Goal: Find specific page/section: Find specific page/section

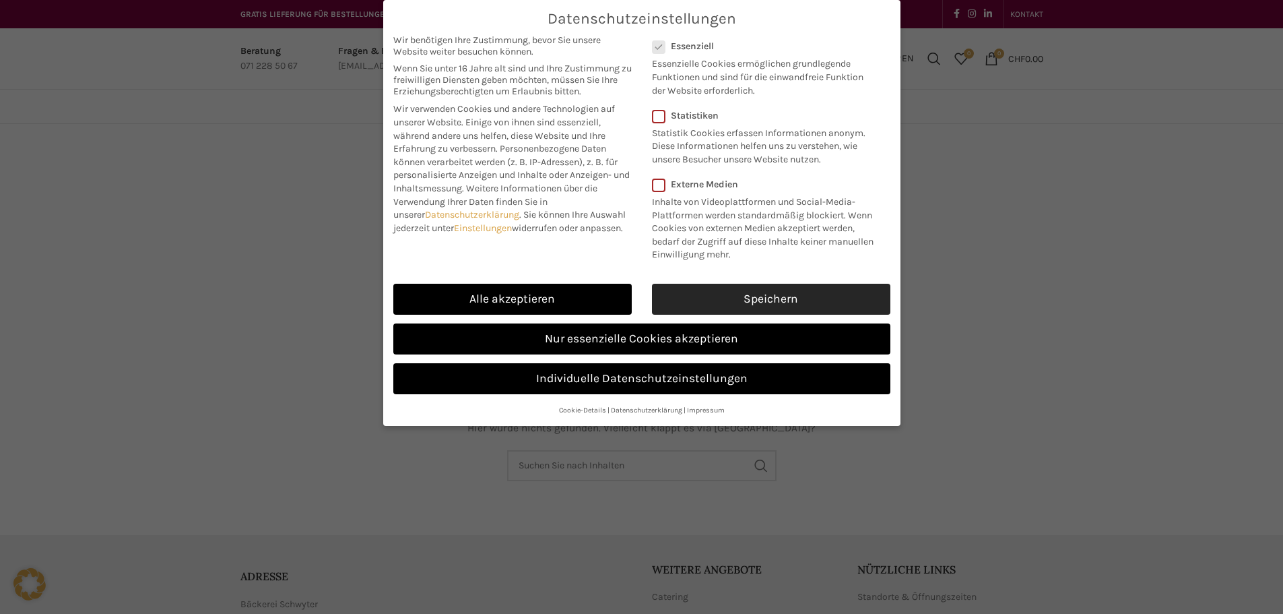
click at [740, 297] on link "Speichern" at bounding box center [771, 299] width 238 height 31
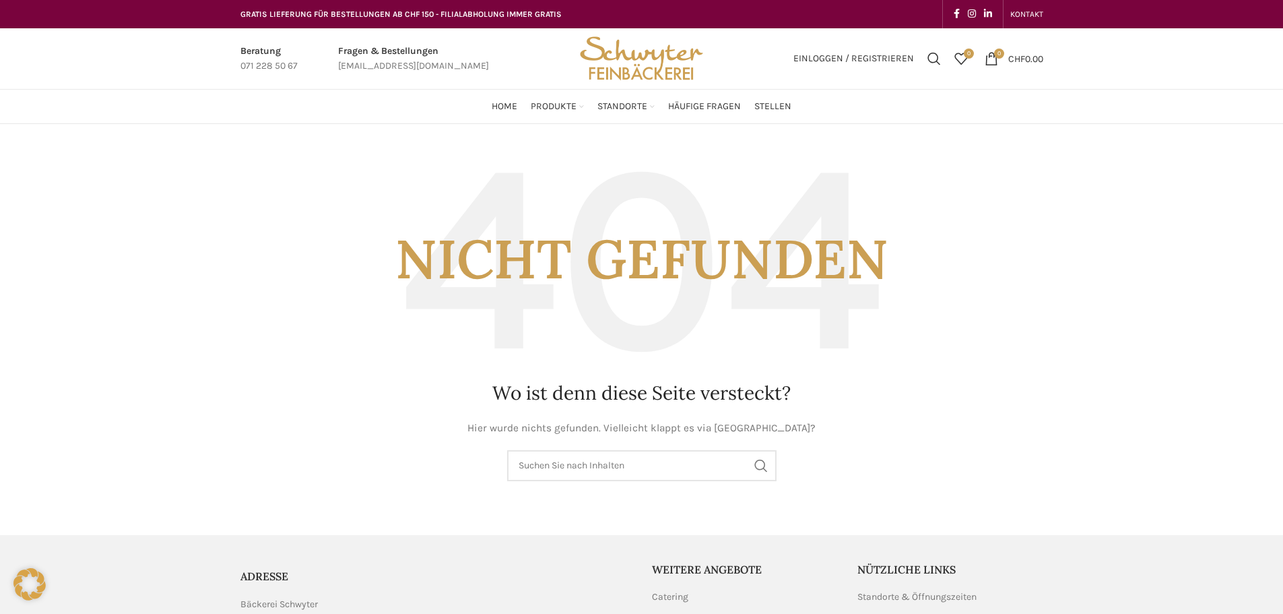
click at [683, 61] on img "Site logo" at bounding box center [641, 58] width 132 height 61
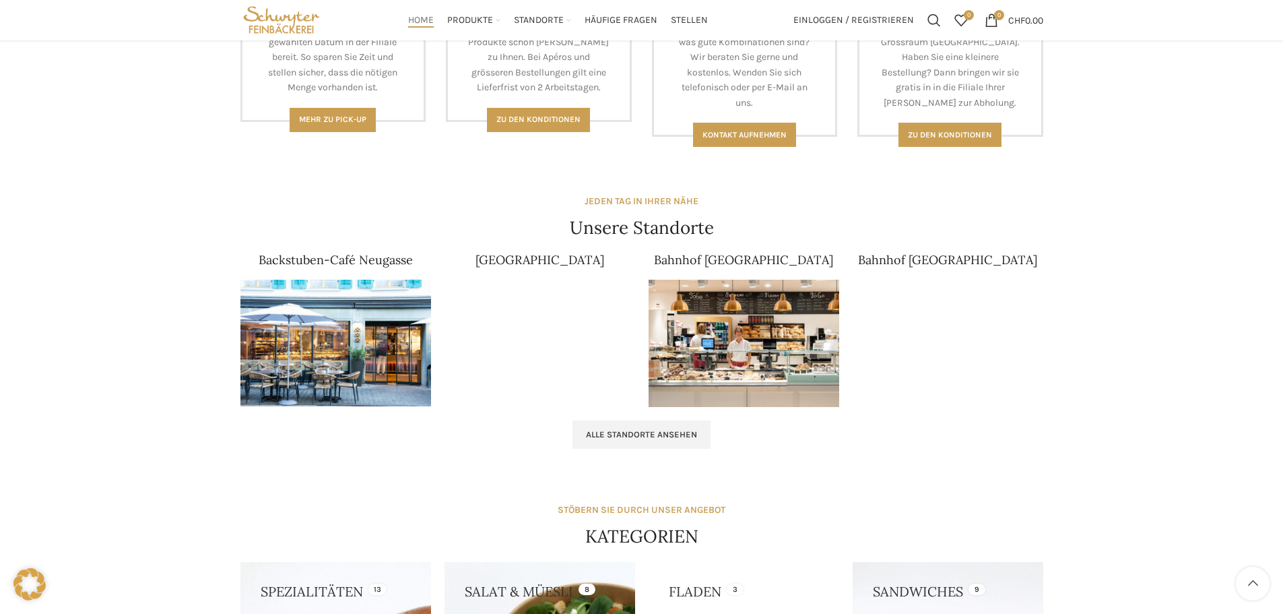
scroll to position [622, 0]
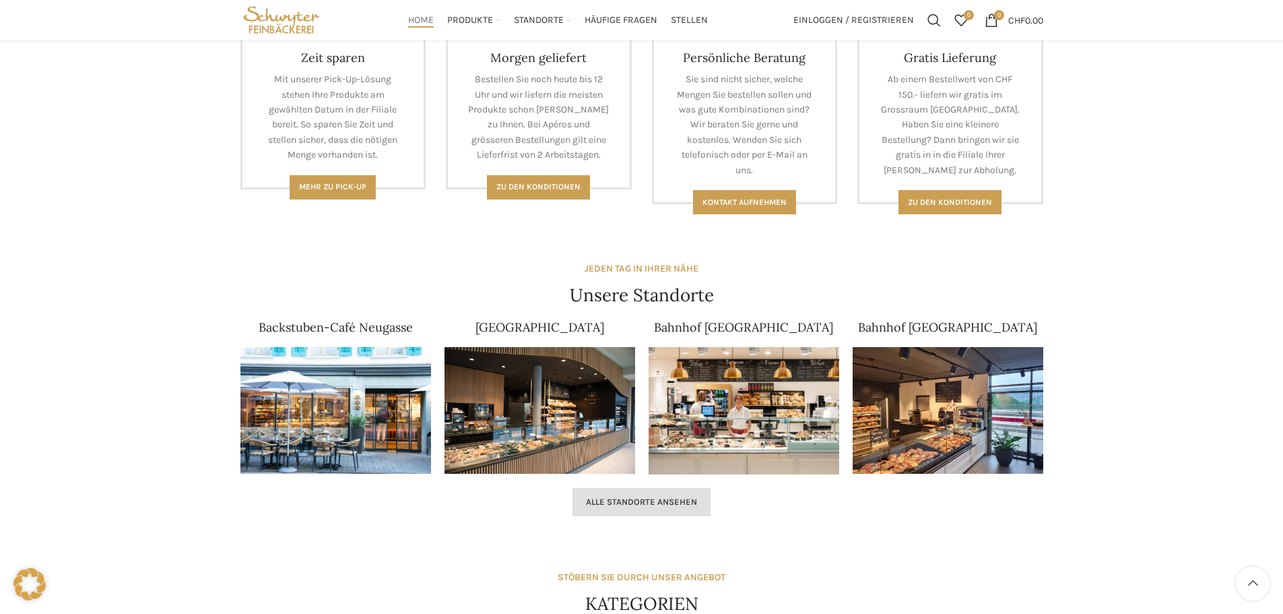
click at [685, 498] on span "Alle Standorte ansehen" at bounding box center [641, 501] width 111 height 11
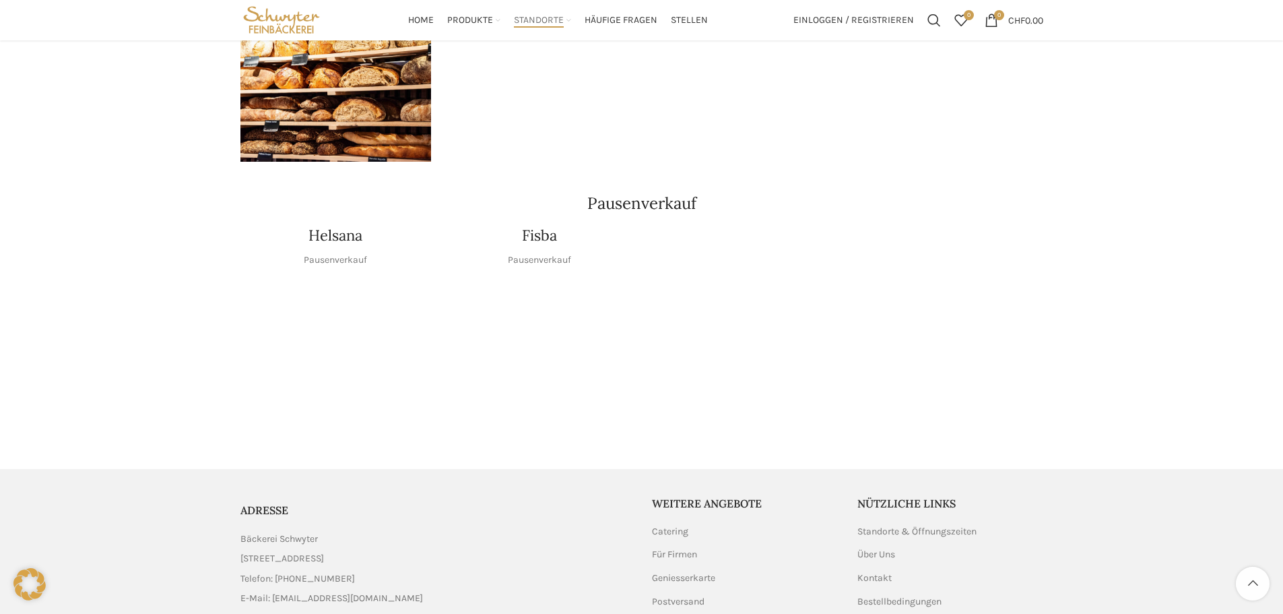
scroll to position [1595, 0]
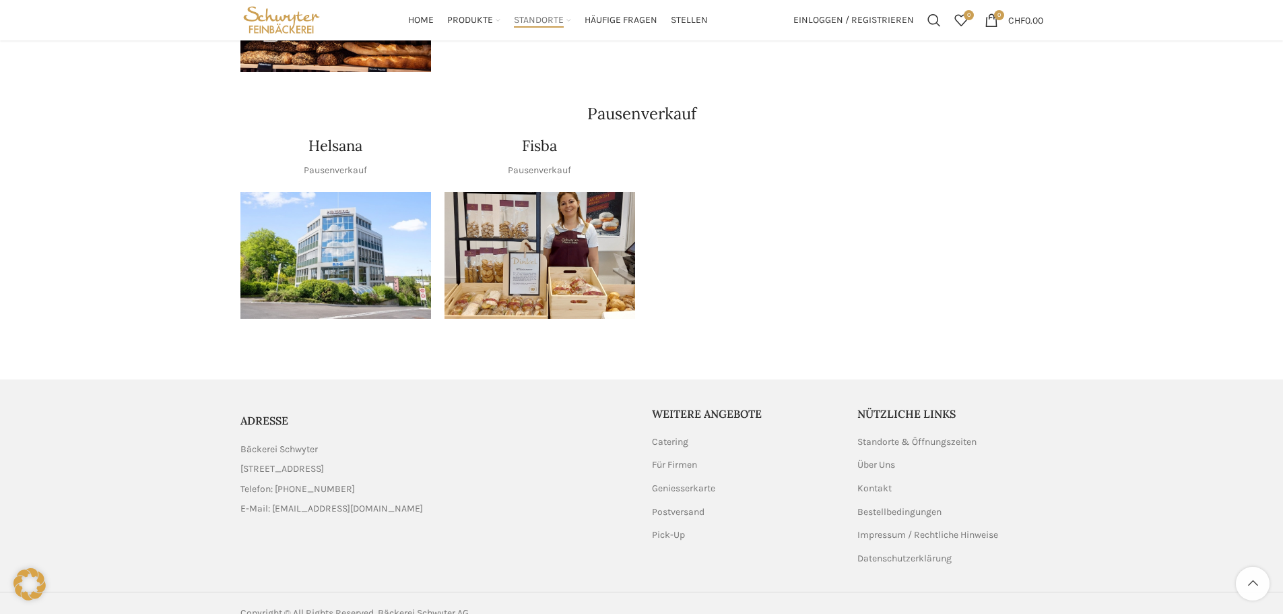
click at [370, 234] on img "1 / 1" at bounding box center [335, 255] width 191 height 127
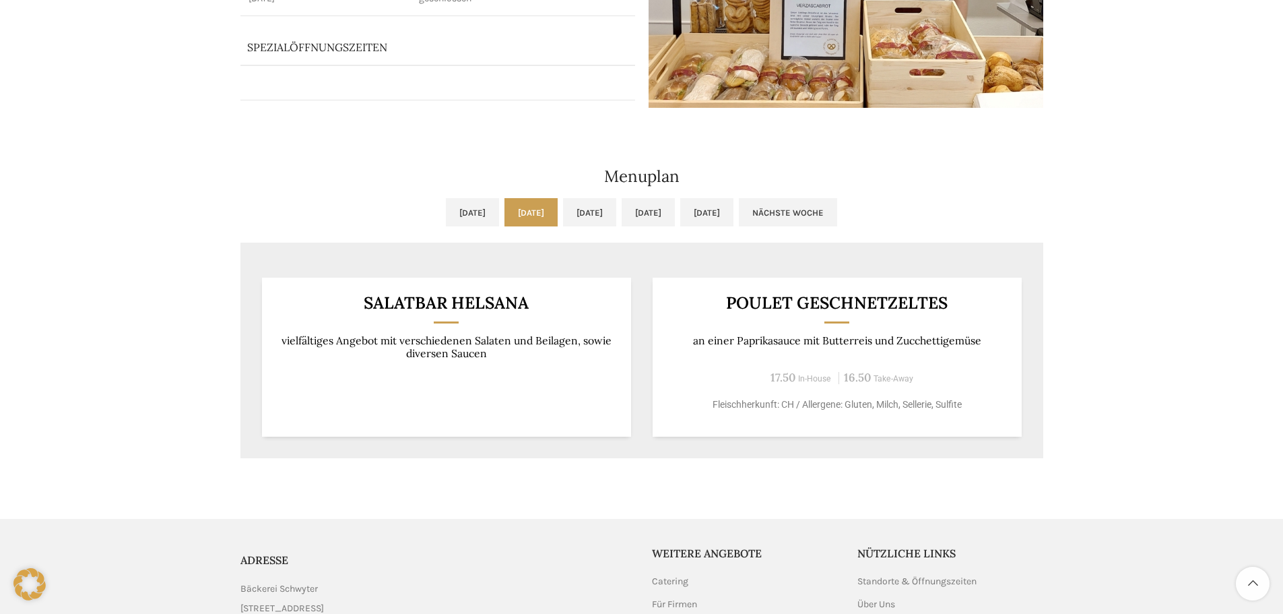
scroll to position [337, 0]
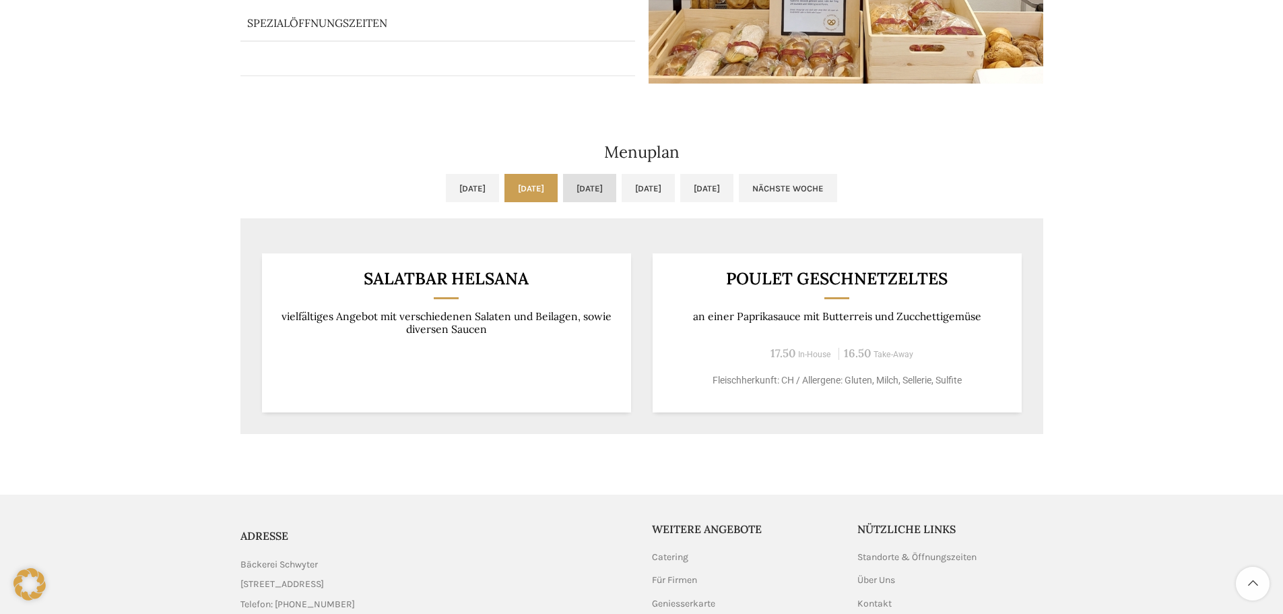
click at [598, 193] on link "Mi, 10.09.2025" at bounding box center [589, 188] width 53 height 28
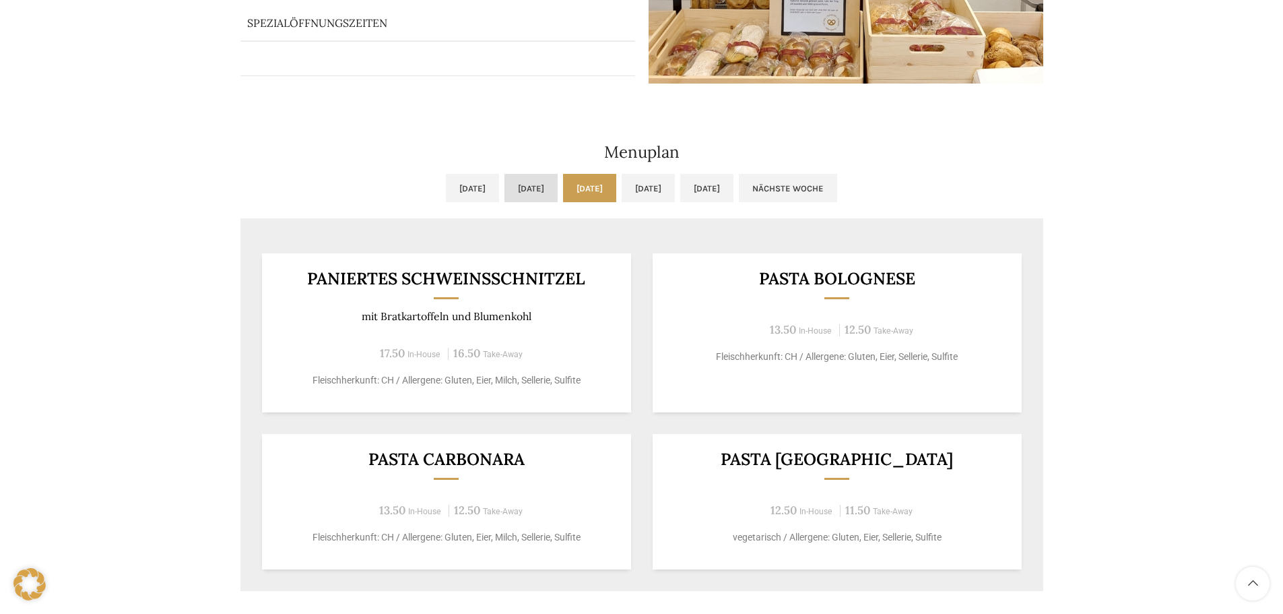
click at [512, 194] on link "Di, 09.09.2025" at bounding box center [531, 188] width 53 height 28
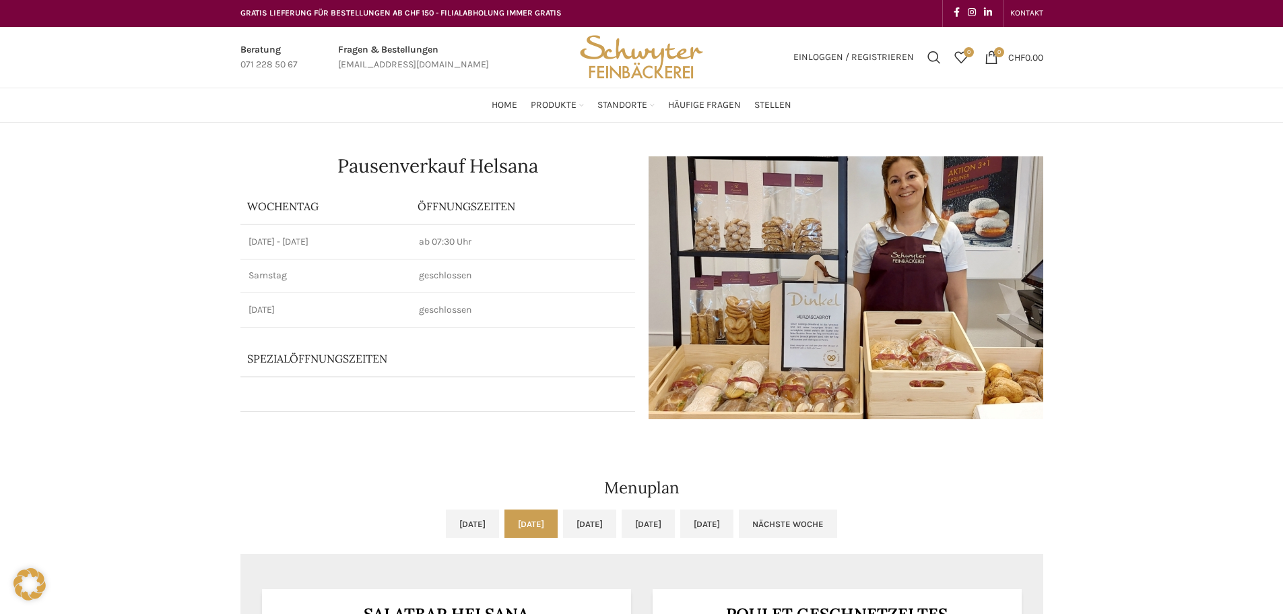
scroll to position [0, 0]
